Goal: Task Accomplishment & Management: Manage account settings

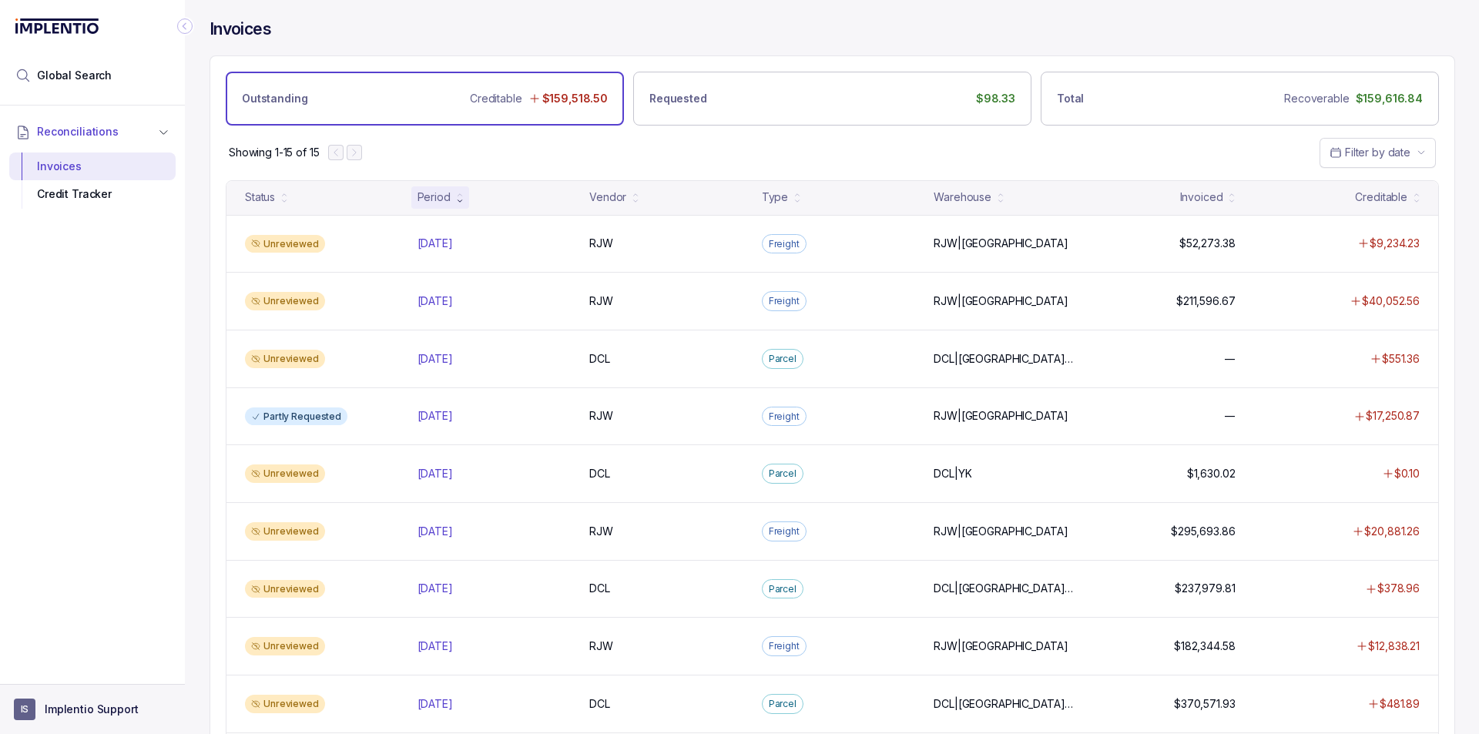
drag, startPoint x: 284, startPoint y: -67, endPoint x: 91, endPoint y: 687, distance: 778.6
click at [91, 687] on aside "IS Implentio Support" at bounding box center [92, 709] width 185 height 50
click at [91, 694] on aside "IS Implentio Support" at bounding box center [92, 709] width 185 height 50
click at [82, 708] on p "Implentio Support" at bounding box center [92, 709] width 94 height 15
click at [79, 684] on p "Logout" at bounding box center [102, 676] width 128 height 15
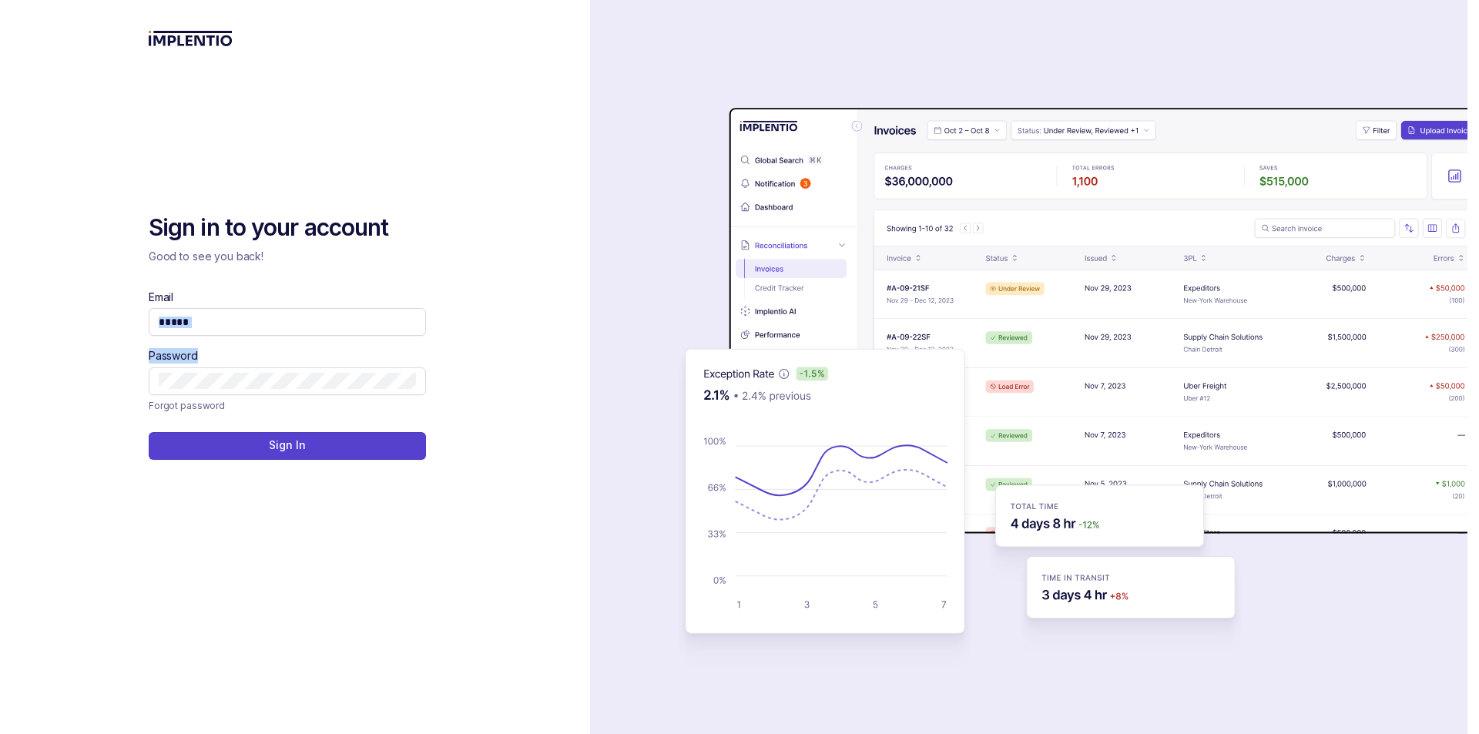
click at [291, 345] on div "Email Password" at bounding box center [287, 343] width 277 height 106
click at [277, 333] on span at bounding box center [287, 322] width 277 height 28
click at [263, 321] on input "Email" at bounding box center [287, 321] width 257 height 15
click at [231, 303] on div "Email" at bounding box center [287, 313] width 277 height 46
click at [230, 315] on input "Email" at bounding box center [287, 321] width 257 height 15
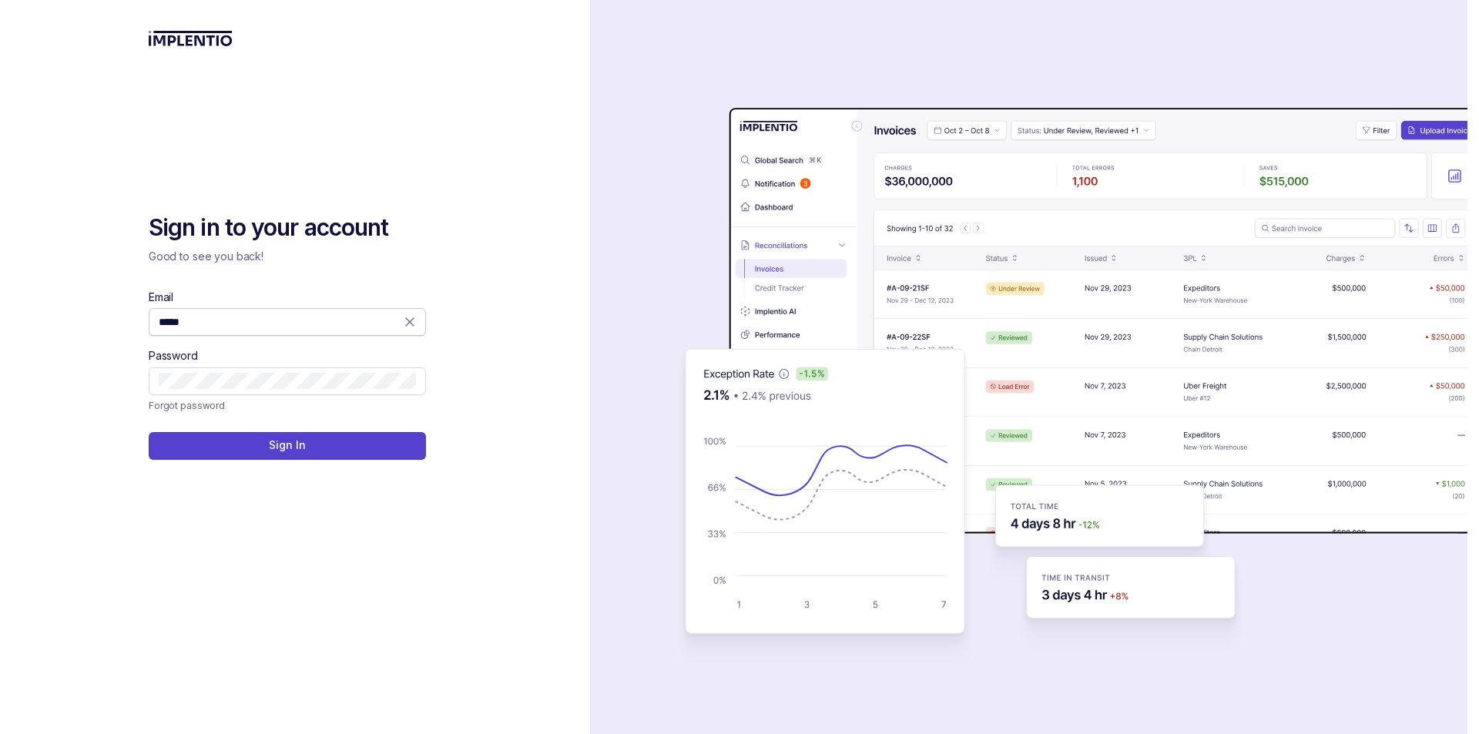
type input "**********"
